Goal: Register for event/course

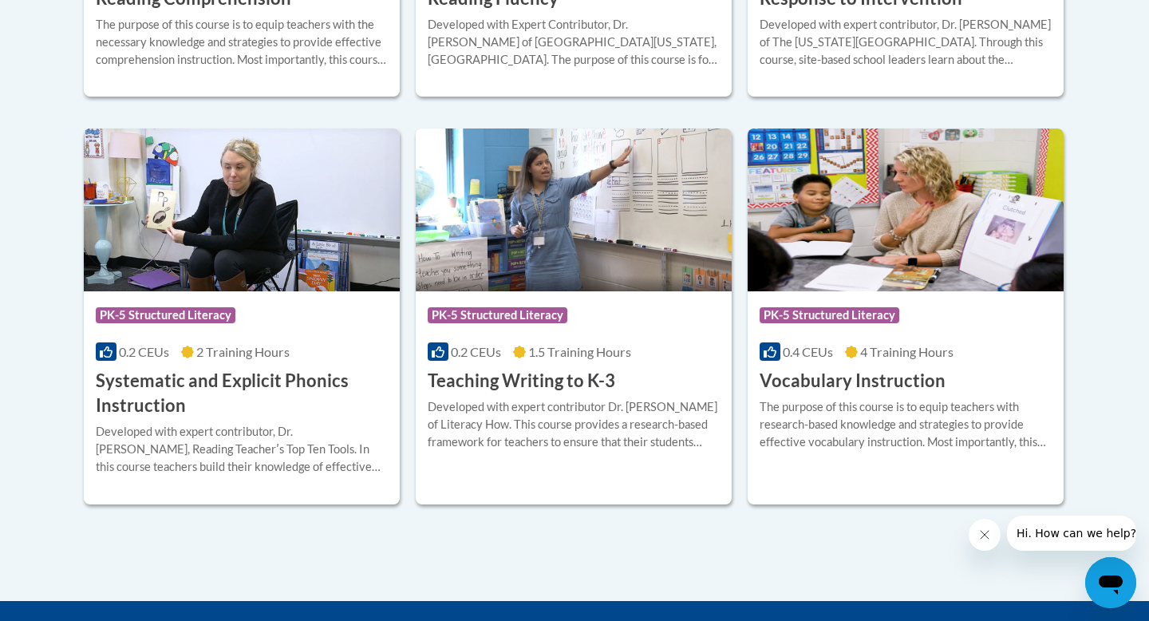
scroll to position [1806, 0]
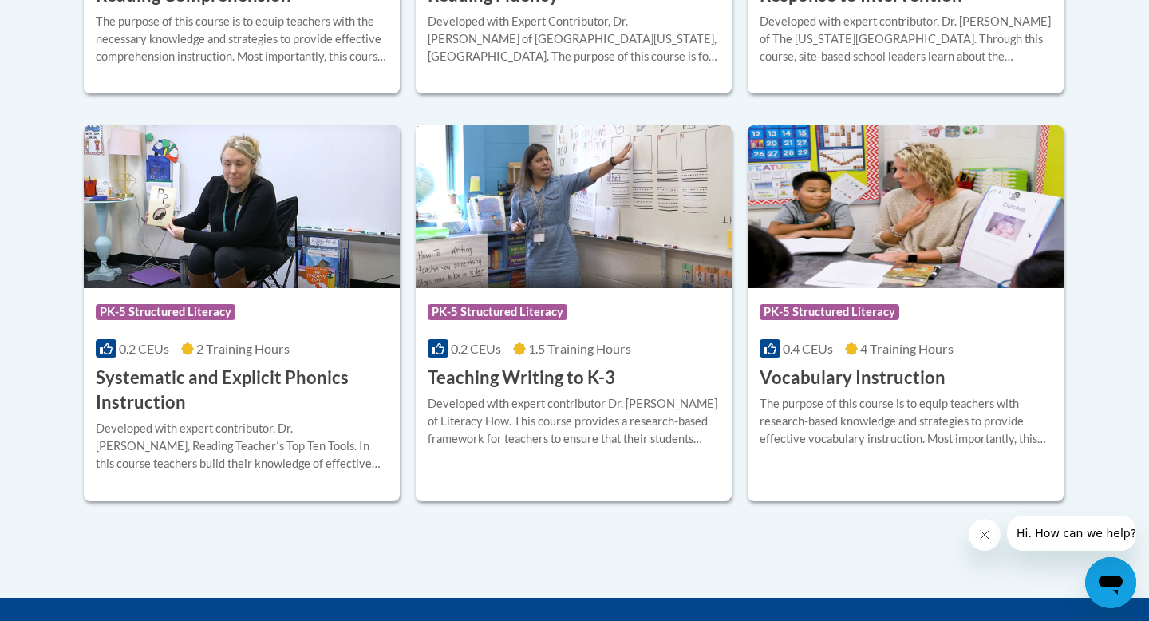
click at [568, 374] on h3 "Teaching Writing to K-3" at bounding box center [522, 377] width 188 height 25
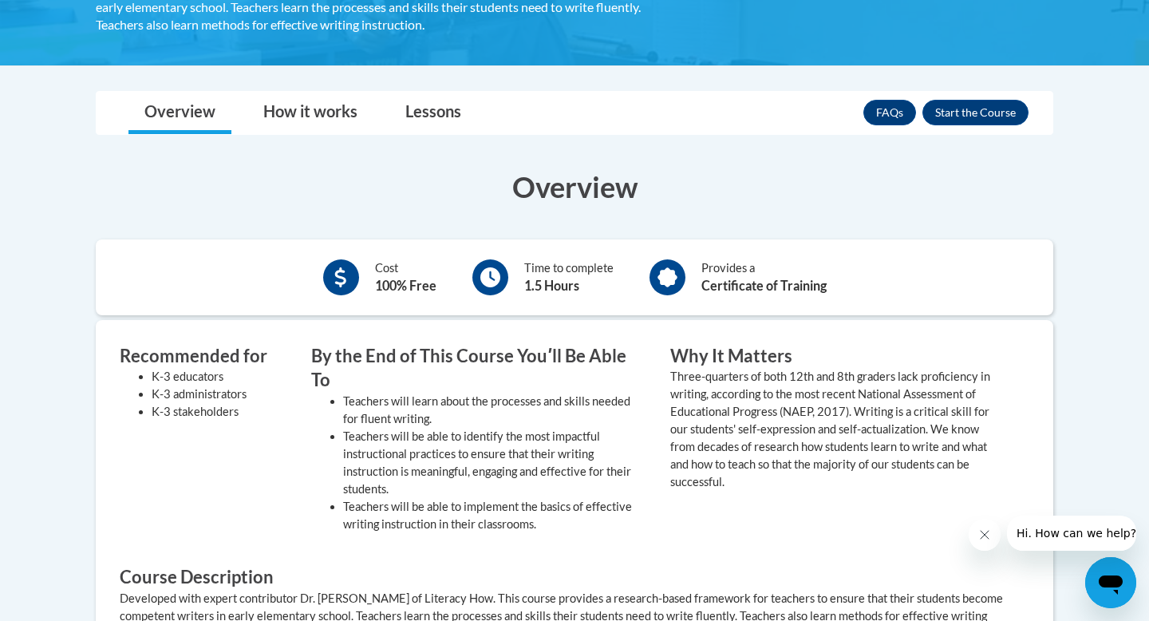
scroll to position [279, 0]
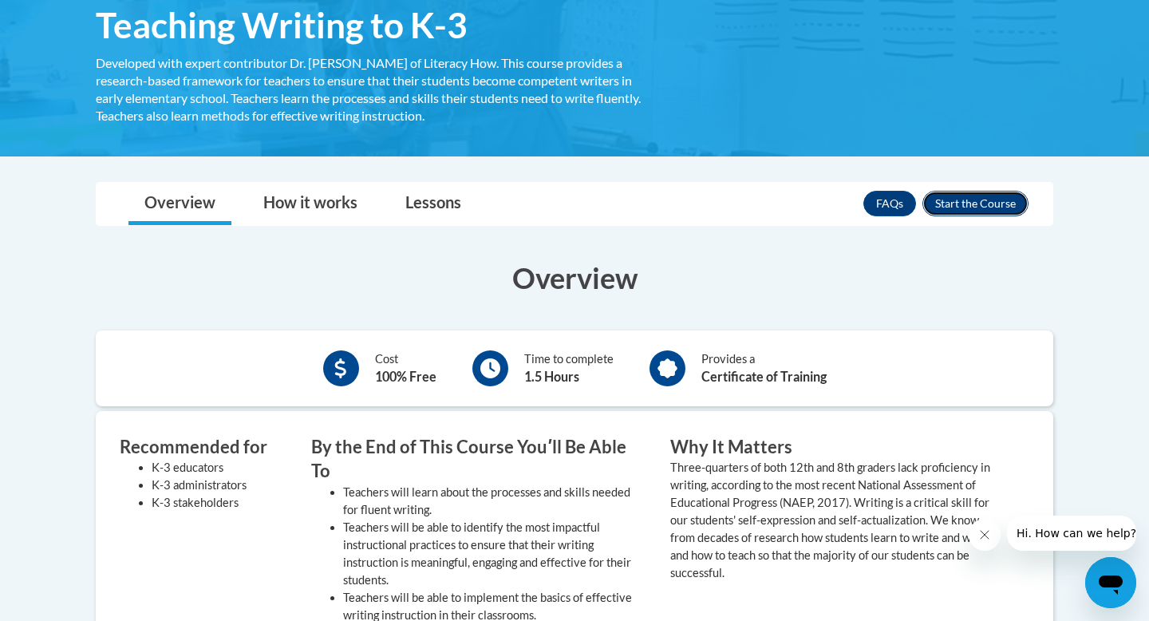
click at [961, 207] on button "Enroll" at bounding box center [975, 204] width 106 height 26
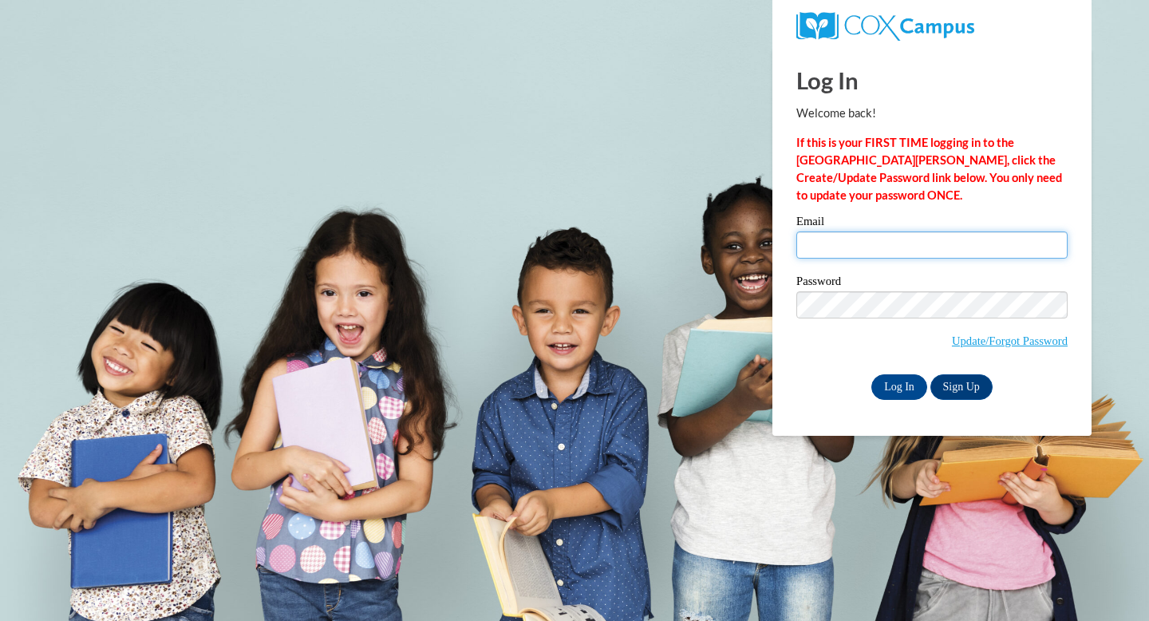
click at [865, 242] on input "Email" at bounding box center [931, 244] width 271 height 27
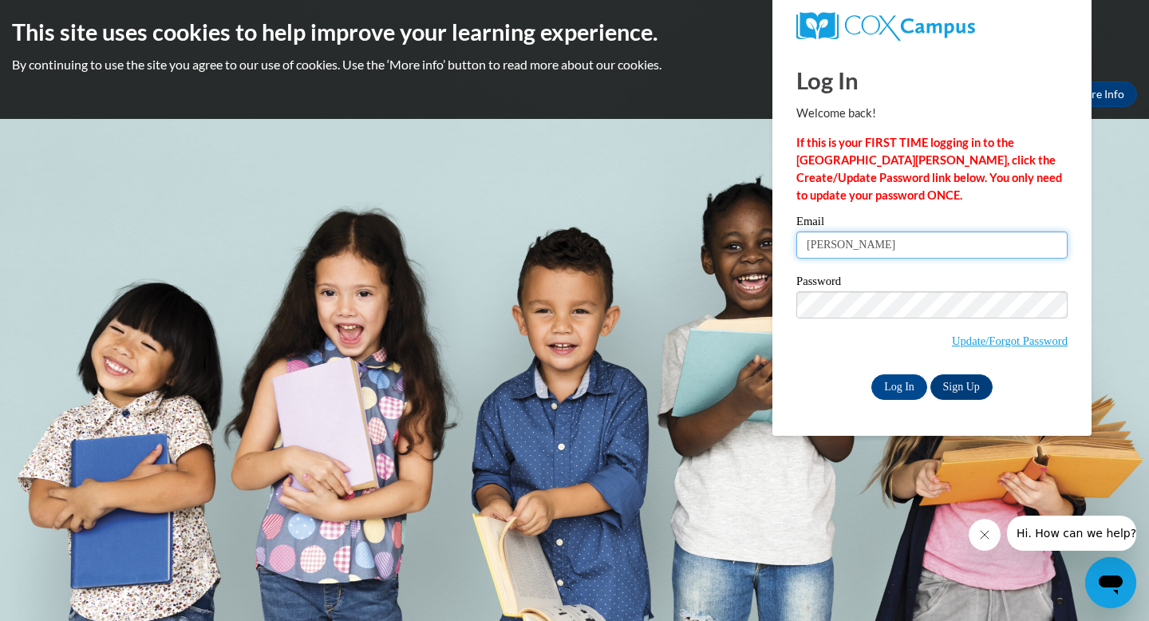
type input "miranda.fechter@cuw.edu"
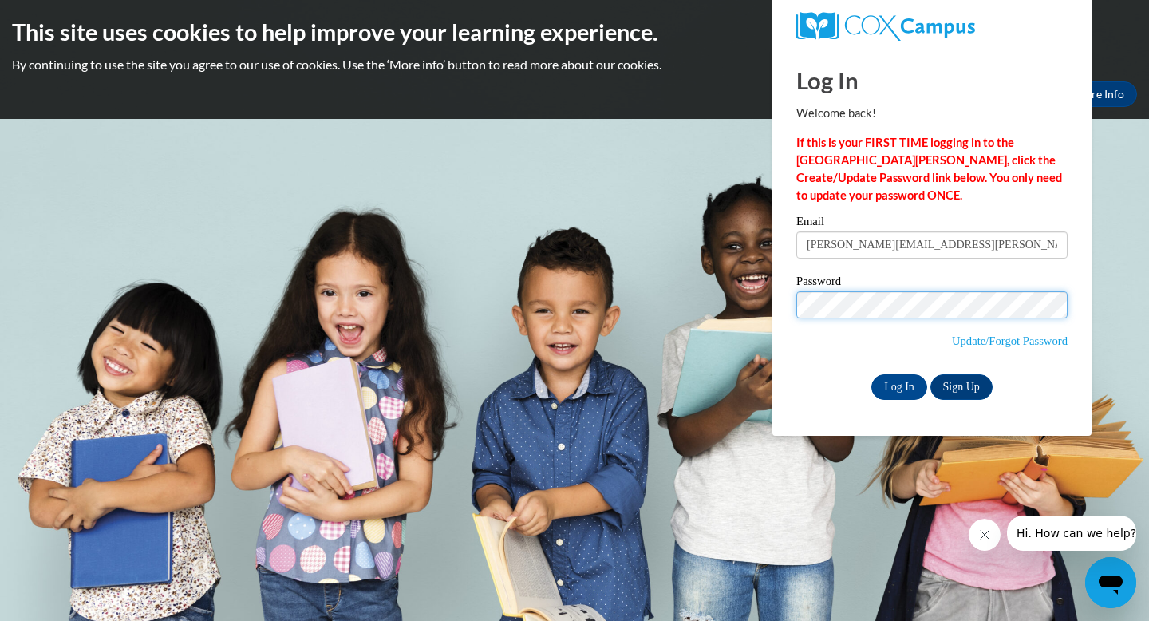
click at [871, 374] on input "Log In" at bounding box center [899, 387] width 56 height 26
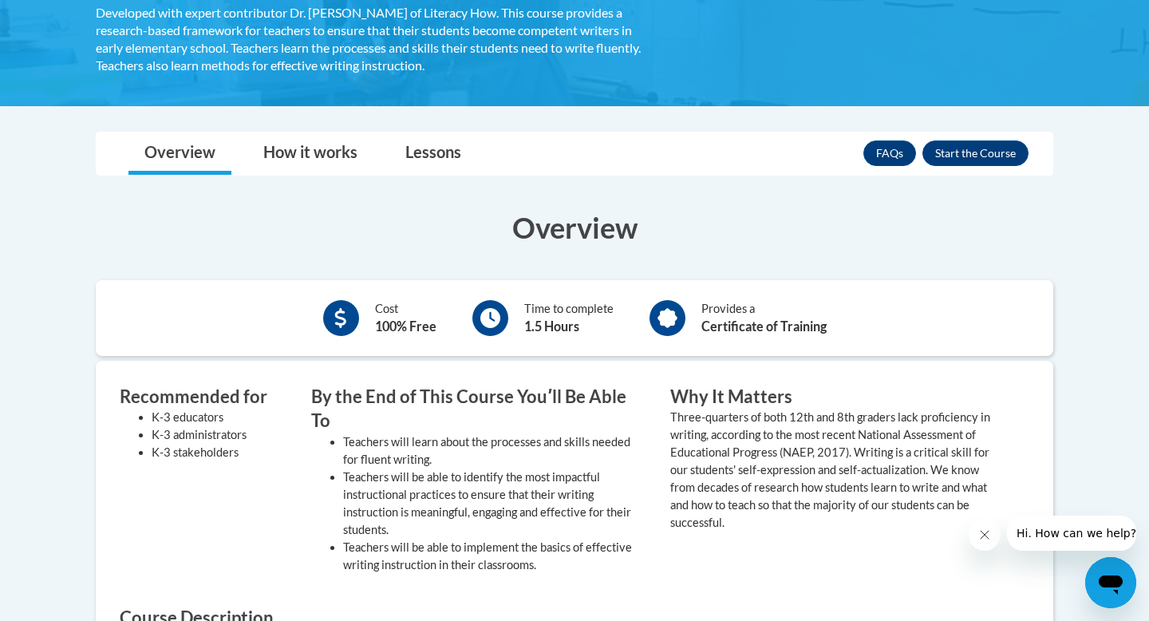
scroll to position [327, 0]
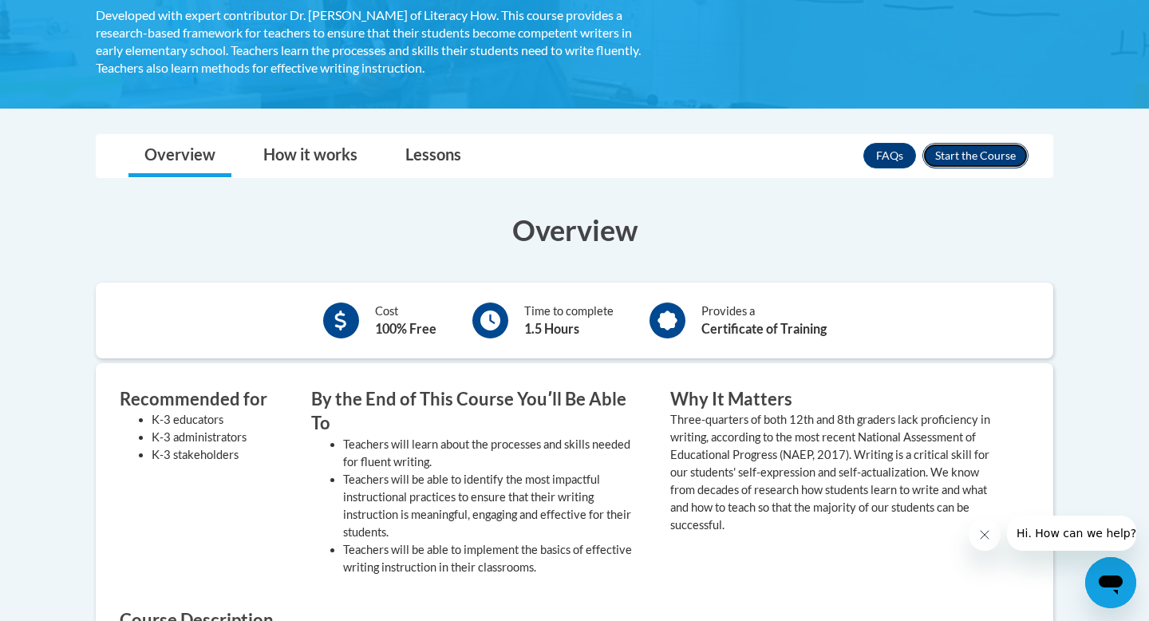
click at [955, 157] on button "Enroll" at bounding box center [975, 156] width 106 height 26
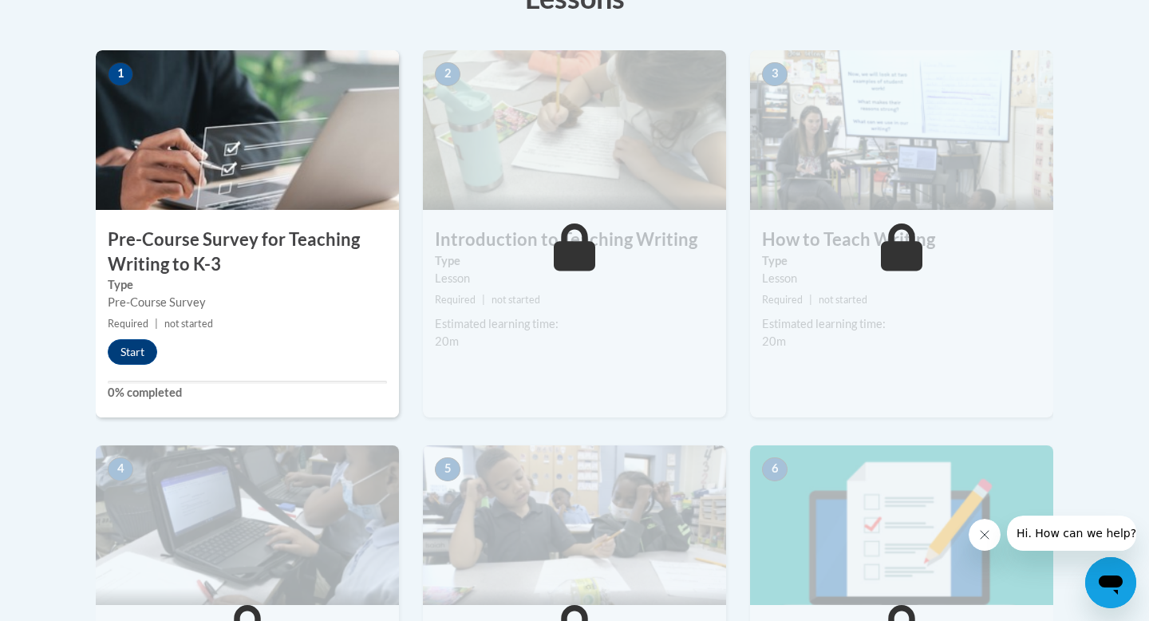
scroll to position [548, 0]
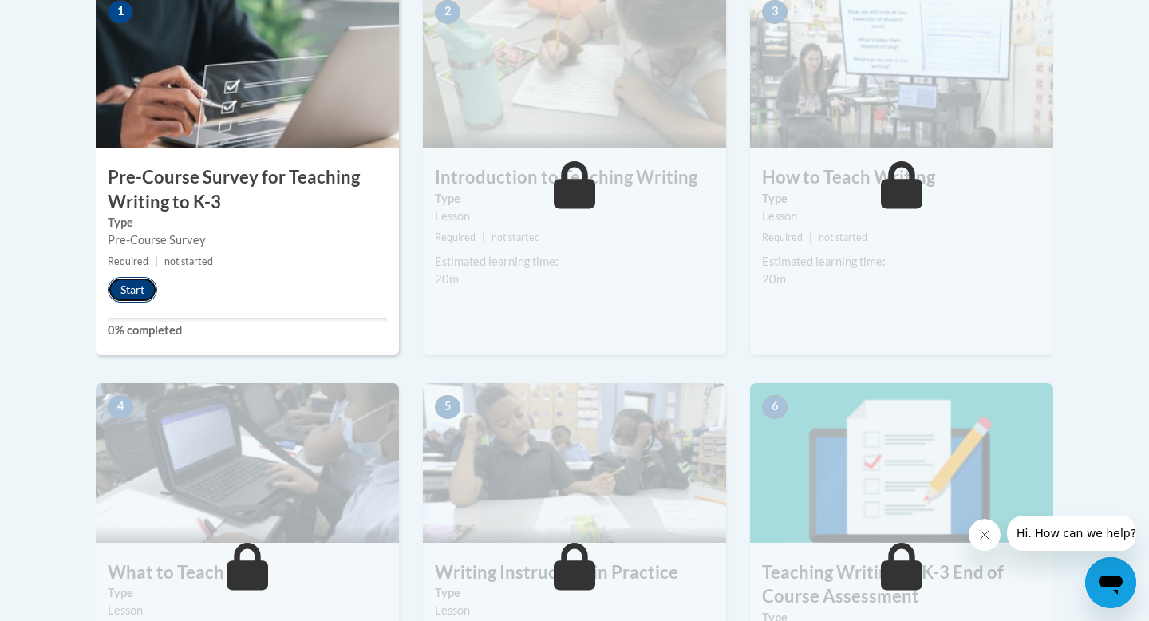
click at [133, 290] on button "Start" at bounding box center [132, 290] width 49 height 26
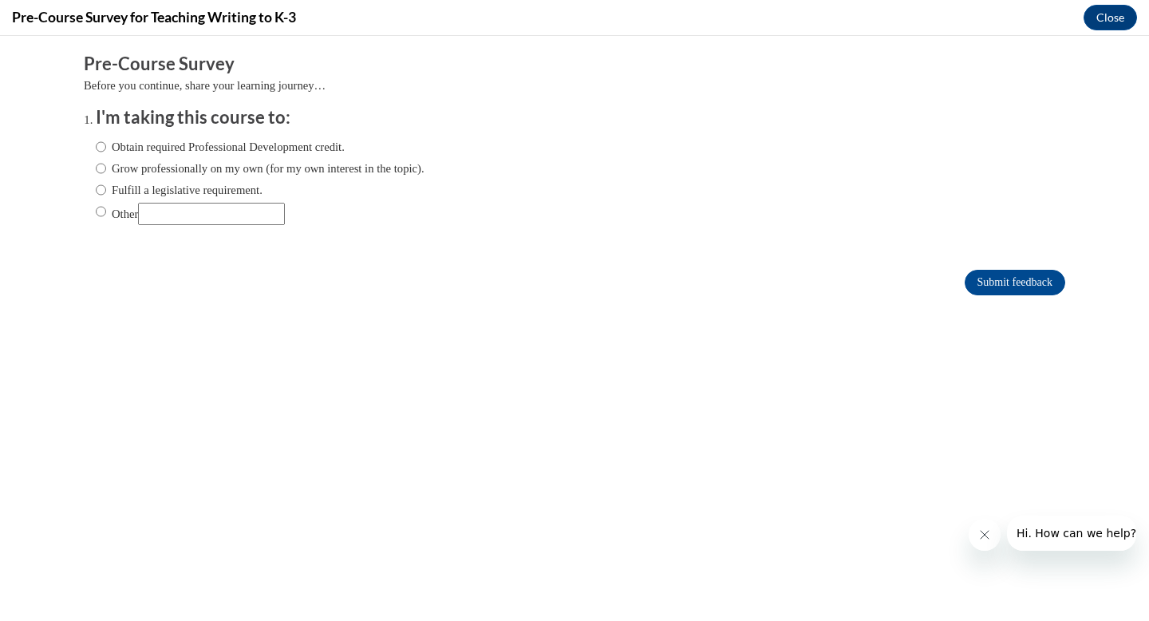
scroll to position [0, 0]
click at [124, 147] on label "Obtain required Professional Development credit." at bounding box center [220, 147] width 249 height 18
click at [106, 147] on input "Obtain required Professional Development credit." at bounding box center [101, 147] width 10 height 18
radio input "true"
click at [992, 284] on input "Submit feedback" at bounding box center [1015, 283] width 101 height 26
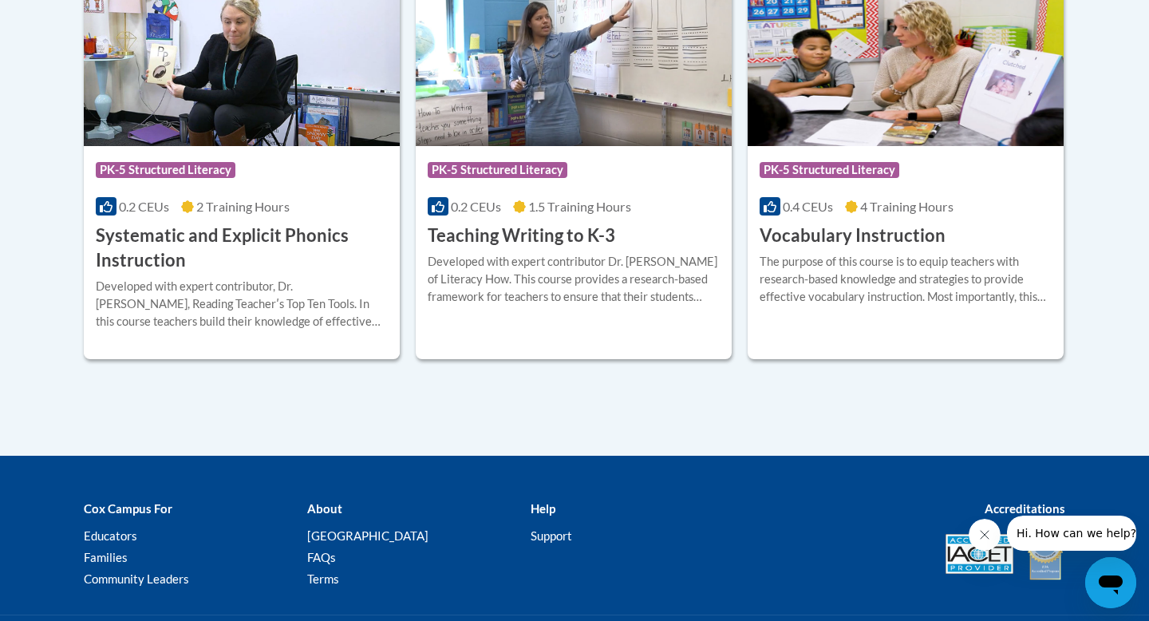
scroll to position [1940, 0]
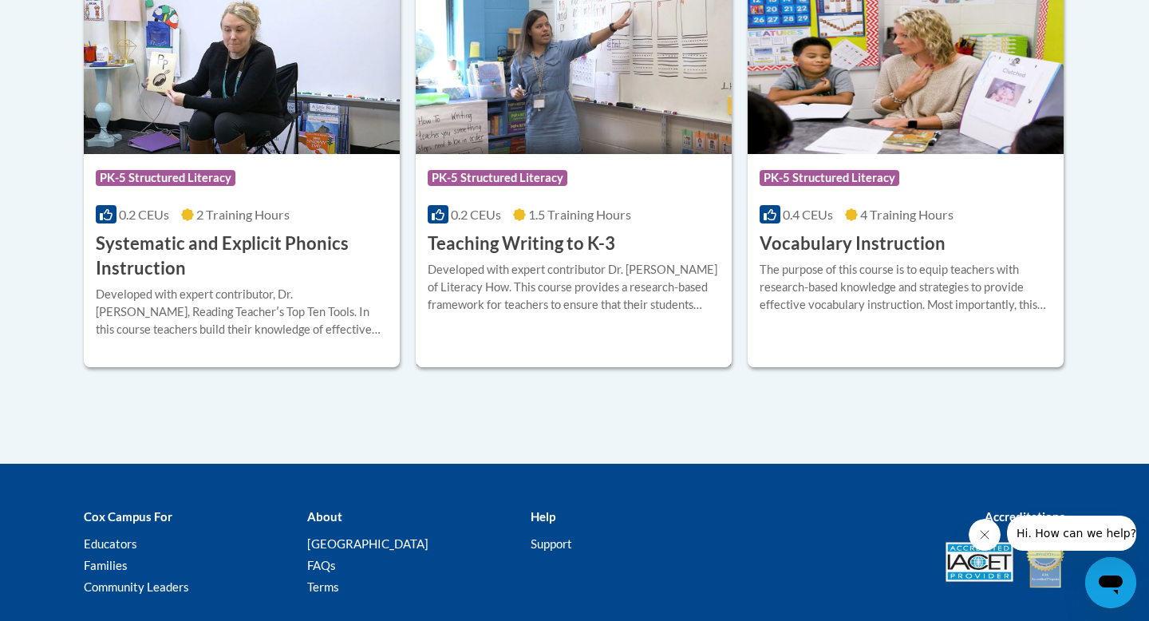
click at [546, 246] on h3 "Teaching Writing to K-3" at bounding box center [522, 243] width 188 height 25
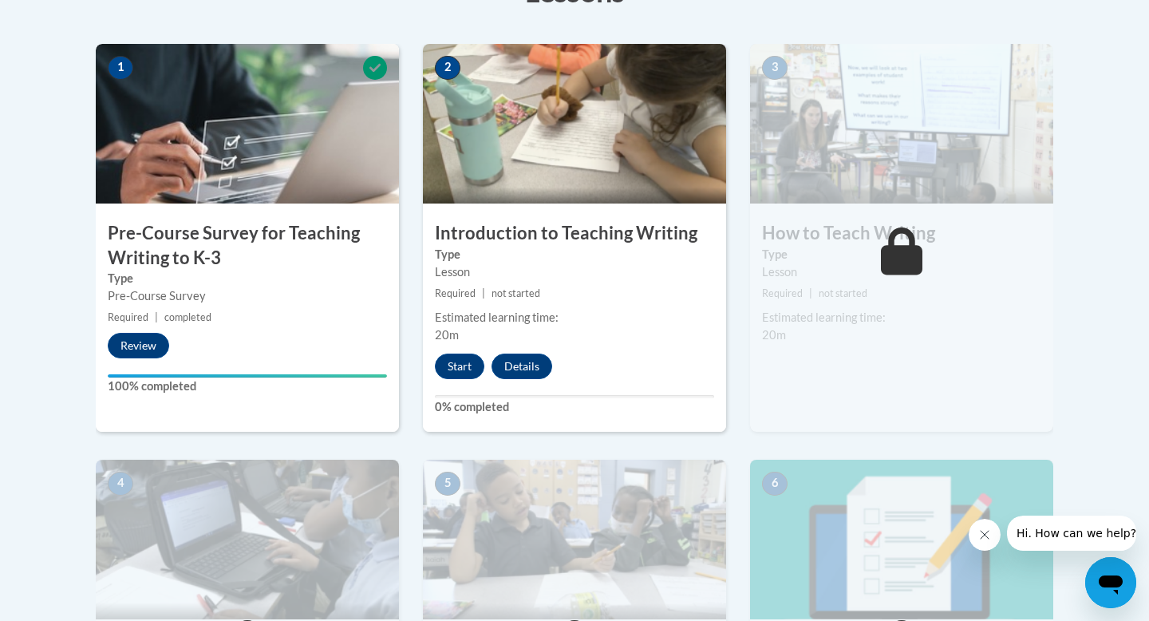
scroll to position [523, 0]
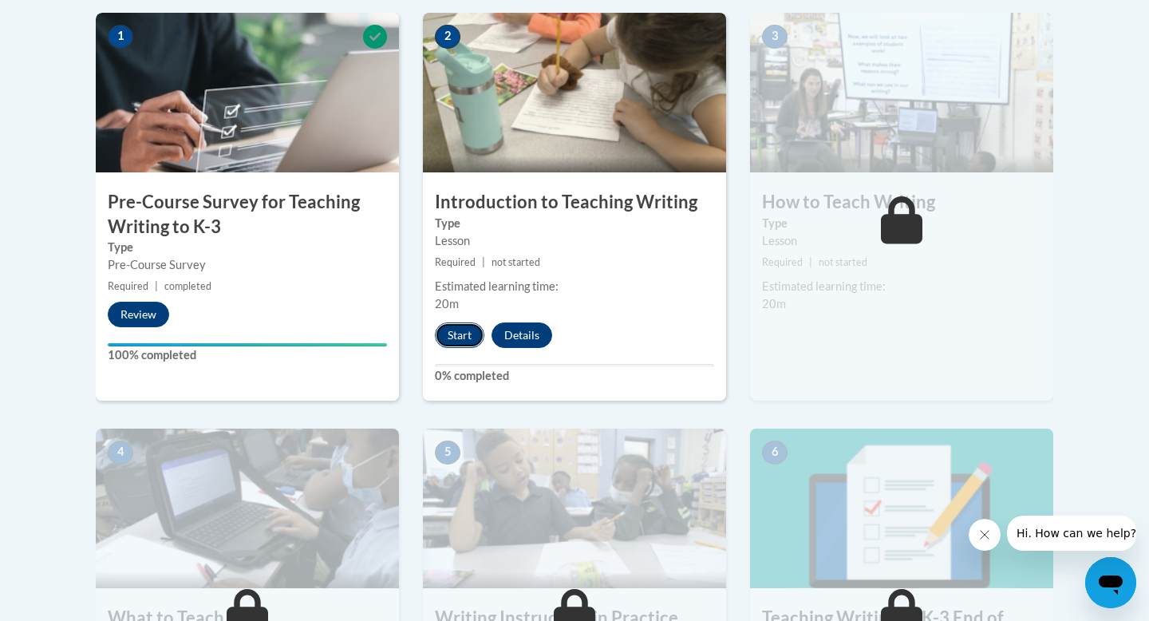
click at [474, 331] on button "Start" at bounding box center [459, 335] width 49 height 26
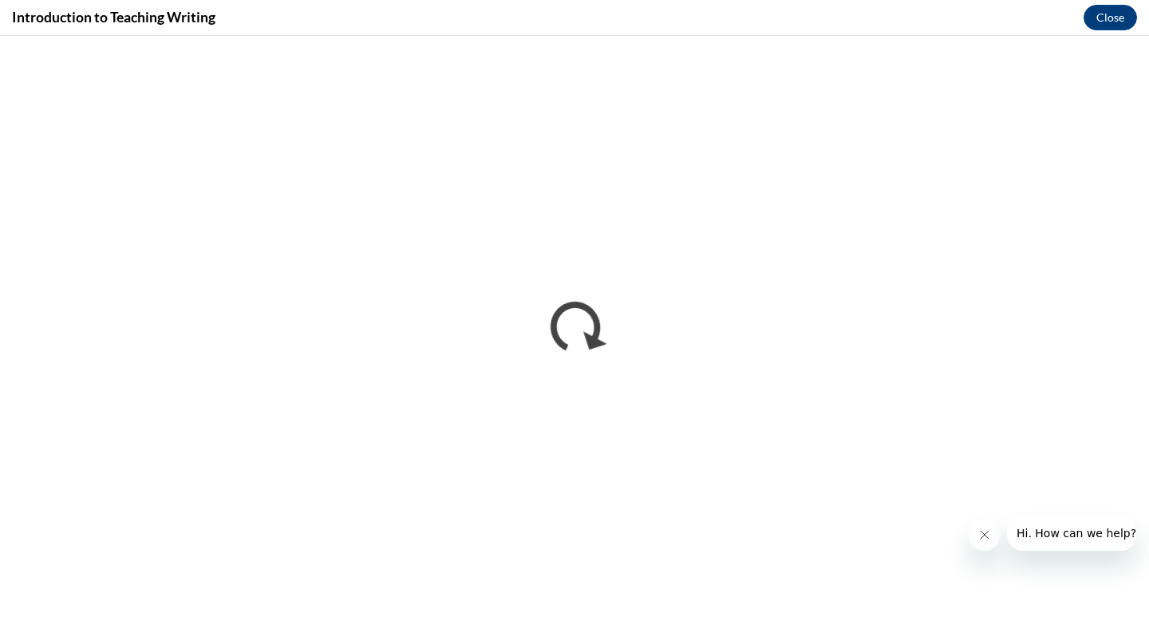
scroll to position [0, 0]
